Goal: Information Seeking & Learning: Learn about a topic

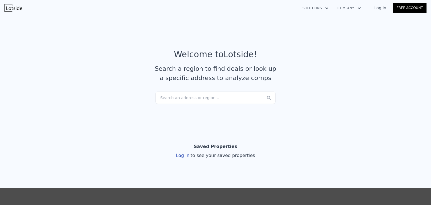
click at [200, 100] on div "Search an address or region..." at bounding box center [216, 98] width 120 height 12
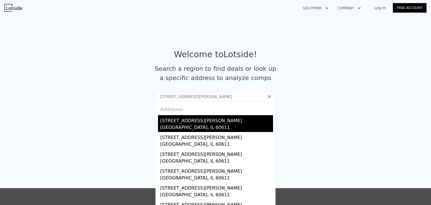
type input "[STREET_ADDRESS][PERSON_NAME]"
click at [204, 122] on div "[STREET_ADDRESS][PERSON_NAME]" at bounding box center [216, 119] width 113 height 9
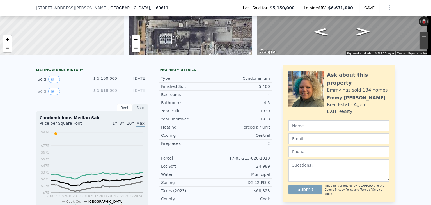
scroll to position [54, 0]
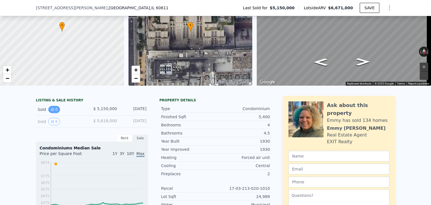
click at [52, 113] on button "0" at bounding box center [54, 109] width 12 height 7
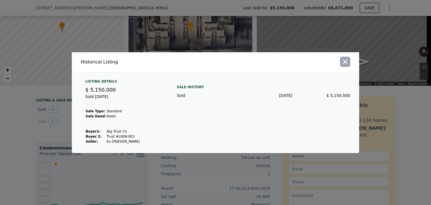
click at [348, 62] on icon "button" at bounding box center [346, 62] width 8 height 8
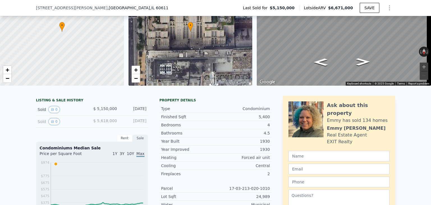
click at [57, 123] on div "Sold 0" at bounding box center [63, 121] width 50 height 7
click at [54, 125] on button "0" at bounding box center [54, 121] width 12 height 7
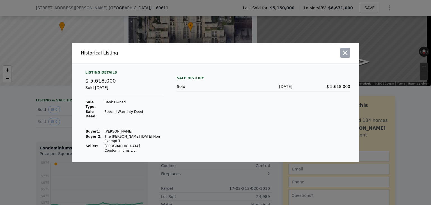
click at [345, 55] on icon "button" at bounding box center [345, 52] width 5 height 5
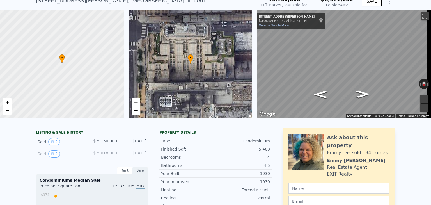
scroll to position [2, 0]
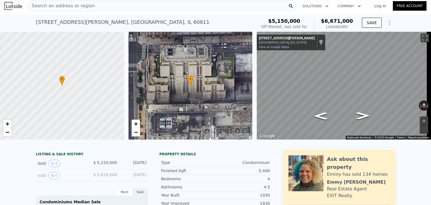
click at [95, 21] on div "[STREET_ADDRESS][PERSON_NAME]" at bounding box center [123, 22] width 174 height 8
click at [83, 22] on div "[STREET_ADDRESS][PERSON_NAME]" at bounding box center [123, 22] width 174 height 8
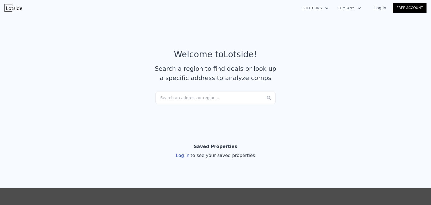
click at [200, 101] on div "Search an address or region..." at bounding box center [216, 98] width 120 height 12
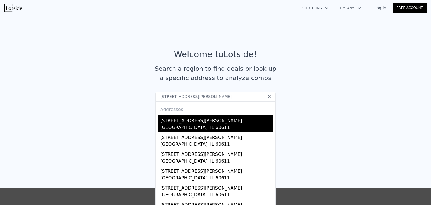
type input "[STREET_ADDRESS][PERSON_NAME]"
click at [206, 117] on div "[STREET_ADDRESS][PERSON_NAME]" at bounding box center [216, 119] width 113 height 9
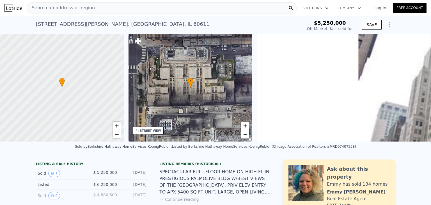
scroll to position [26, 0]
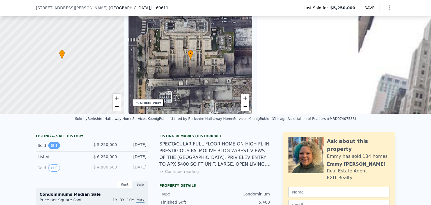
click at [54, 148] on button "1" at bounding box center [54, 145] width 12 height 7
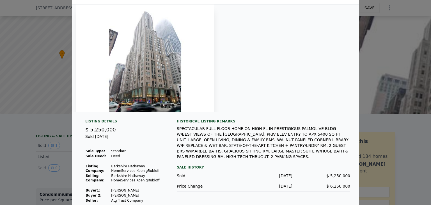
scroll to position [22, 0]
